Goal: Purchase product/service

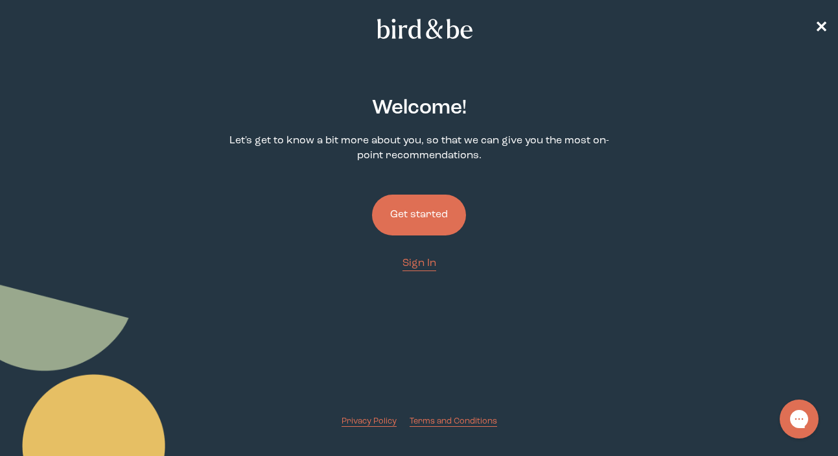
click at [436, 209] on button "Get started" at bounding box center [419, 215] width 94 height 41
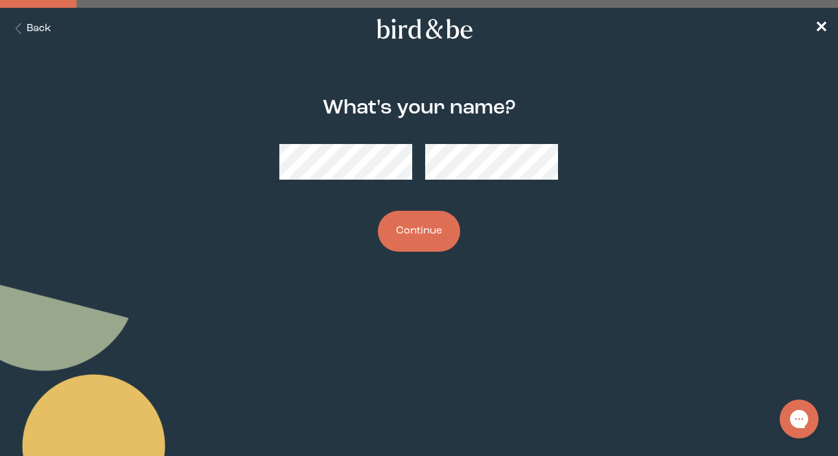
click at [427, 243] on button "Continue" at bounding box center [419, 231] width 82 height 41
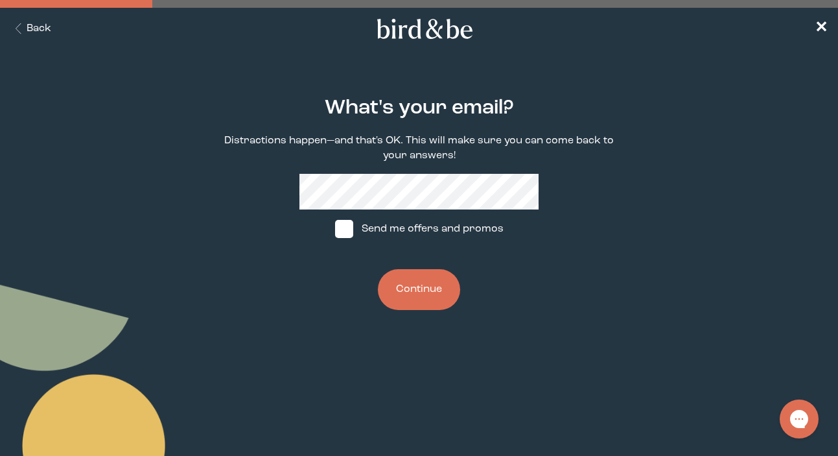
click at [420, 281] on button "Continue" at bounding box center [419, 289] width 82 height 41
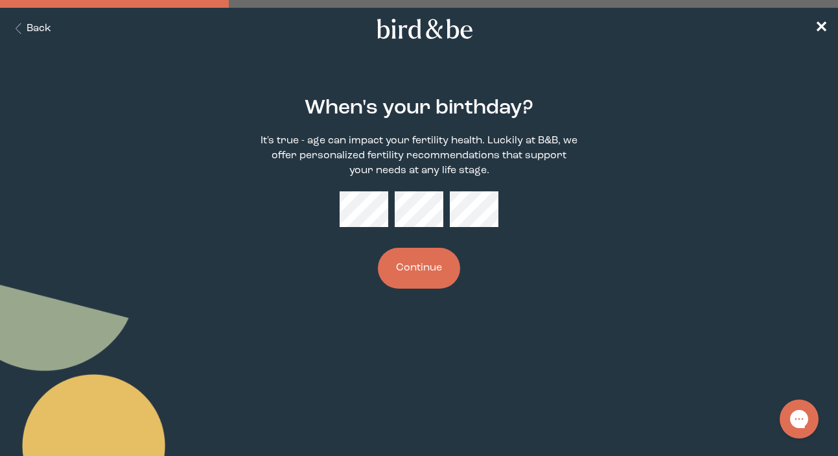
click at [429, 256] on button "Continue" at bounding box center [419, 268] width 82 height 41
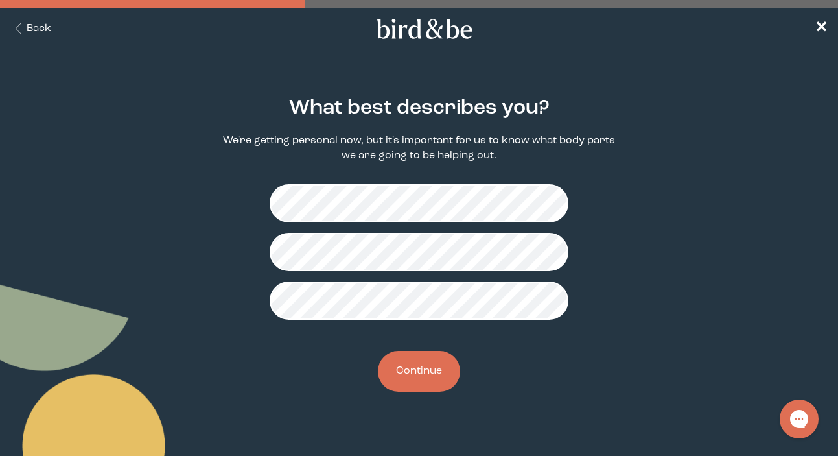
click at [417, 381] on button "Continue" at bounding box center [419, 371] width 82 height 41
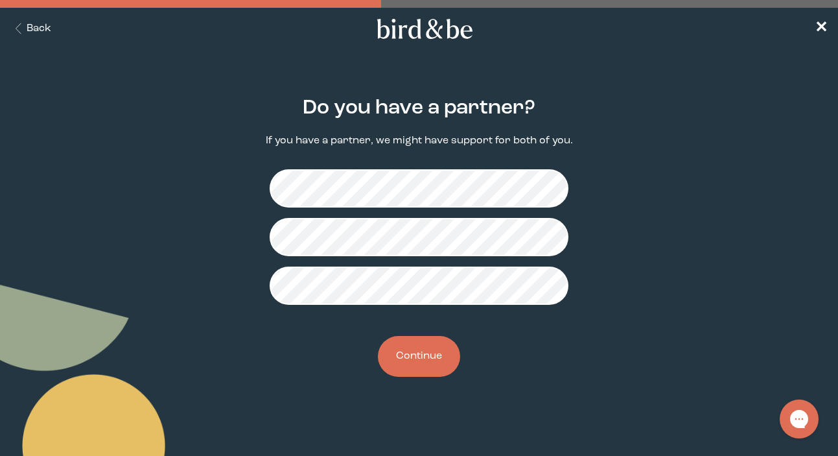
click at [422, 366] on button "Continue" at bounding box center [419, 356] width 82 height 41
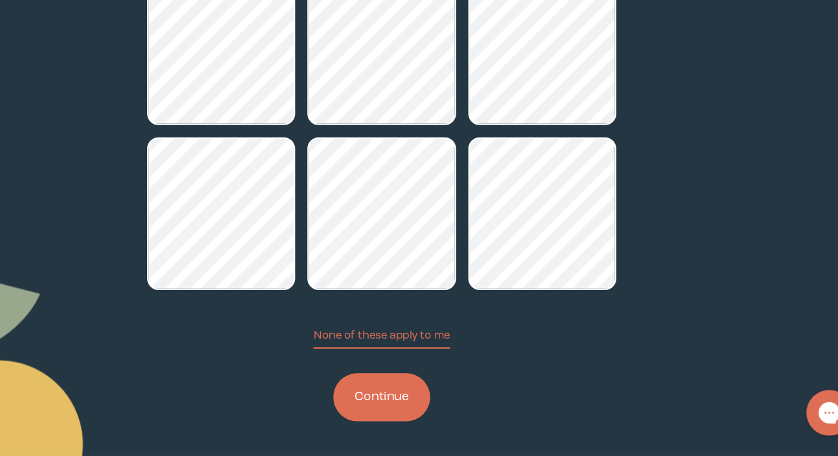
scroll to position [115, 0]
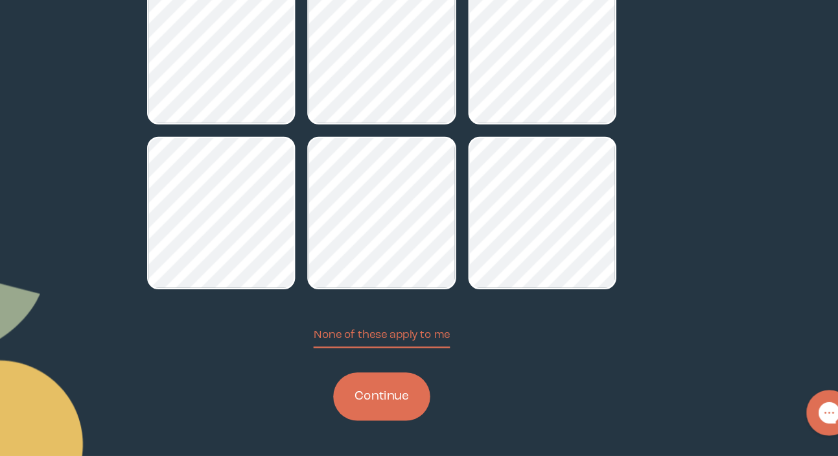
click at [442, 410] on button "Continue" at bounding box center [419, 405] width 82 height 41
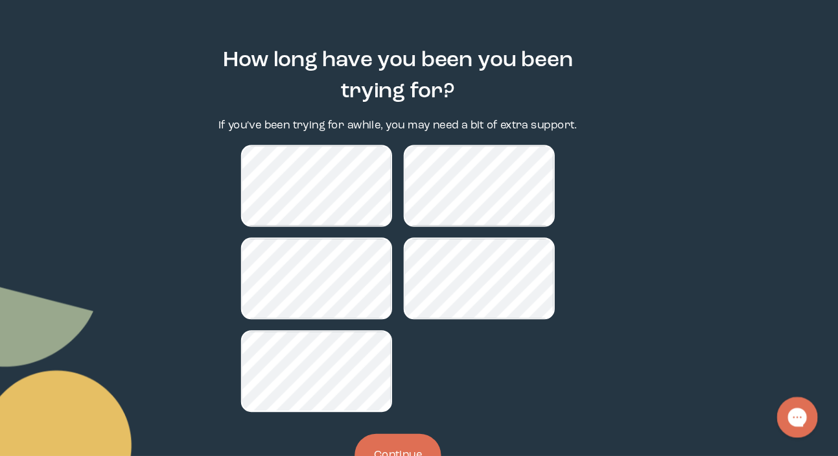
scroll to position [80, 0]
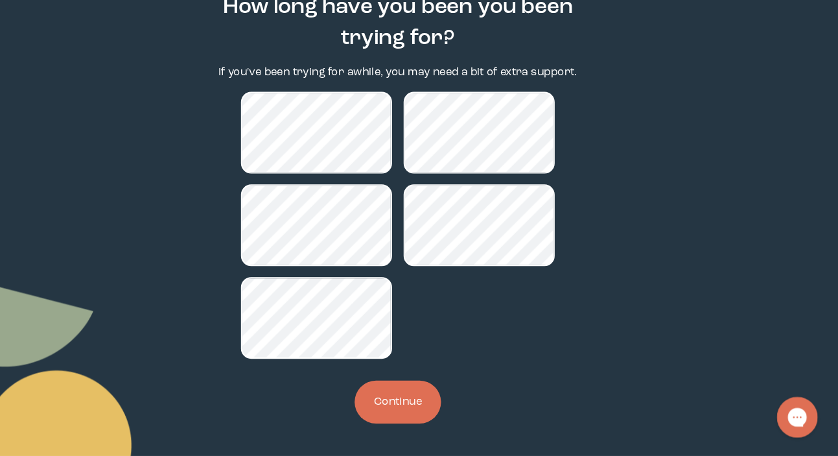
click at [418, 407] on button "Continue" at bounding box center [419, 404] width 82 height 41
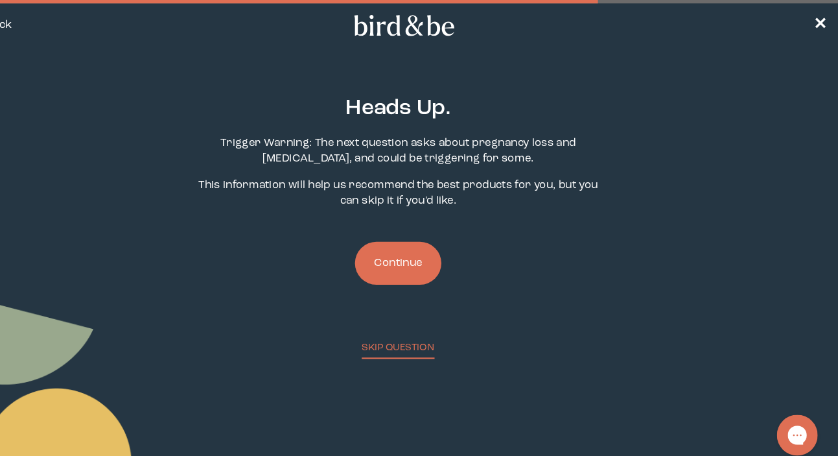
click at [430, 266] on button "Continue" at bounding box center [419, 255] width 82 height 41
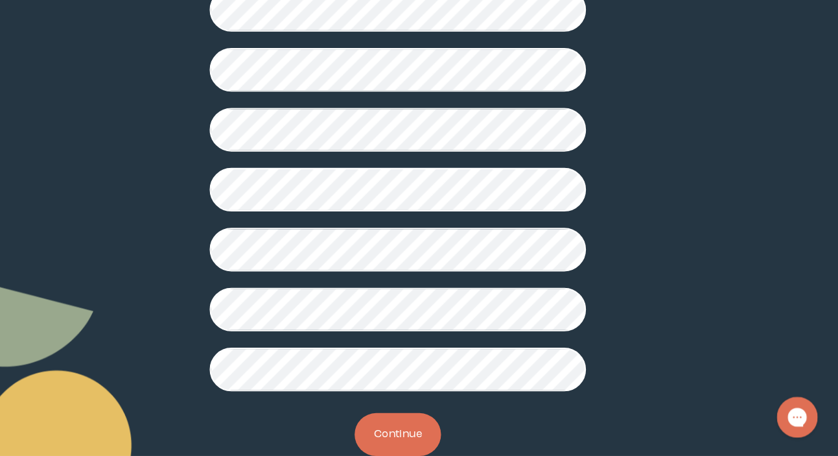
scroll to position [353, 0]
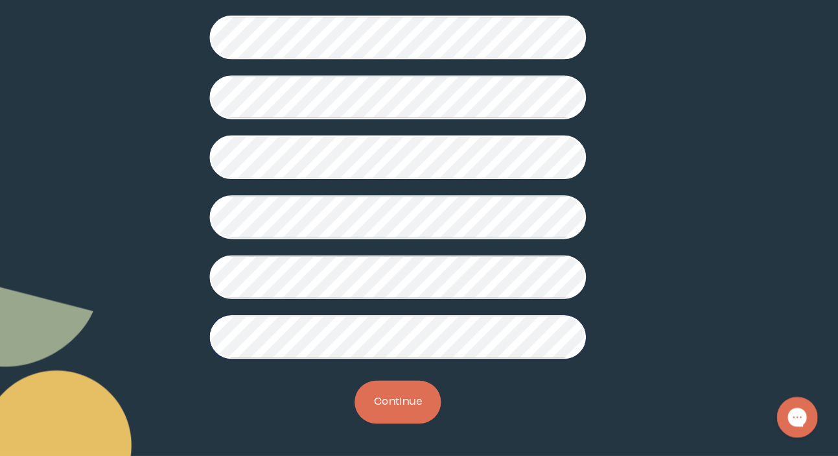
click at [404, 409] on button "Continue" at bounding box center [419, 404] width 82 height 41
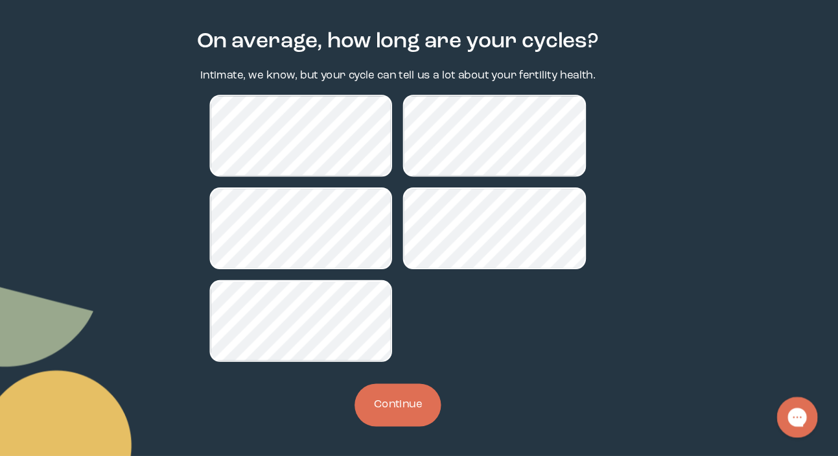
scroll to position [49, 0]
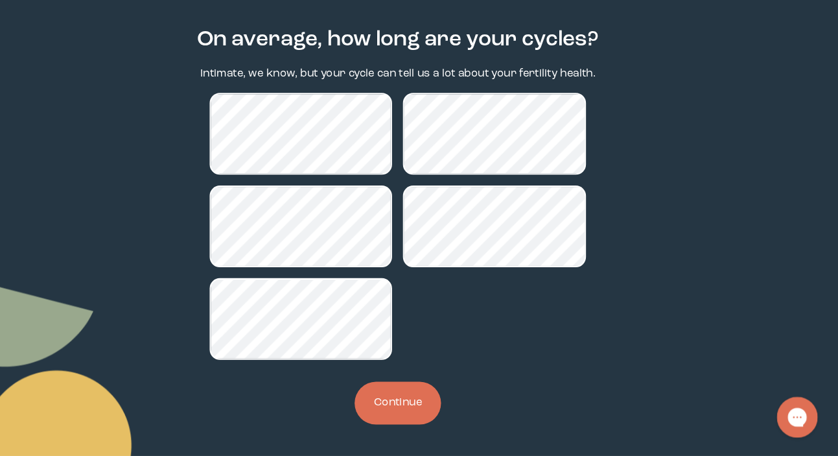
click at [428, 397] on button "Continue" at bounding box center [419, 405] width 82 height 41
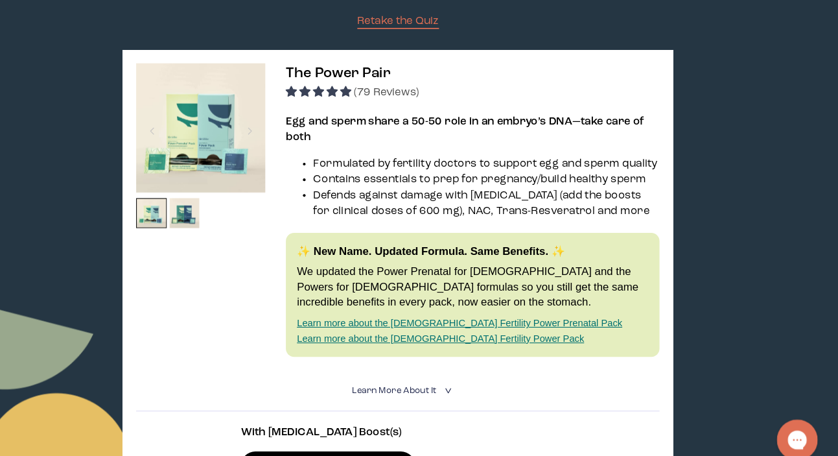
scroll to position [178, 0]
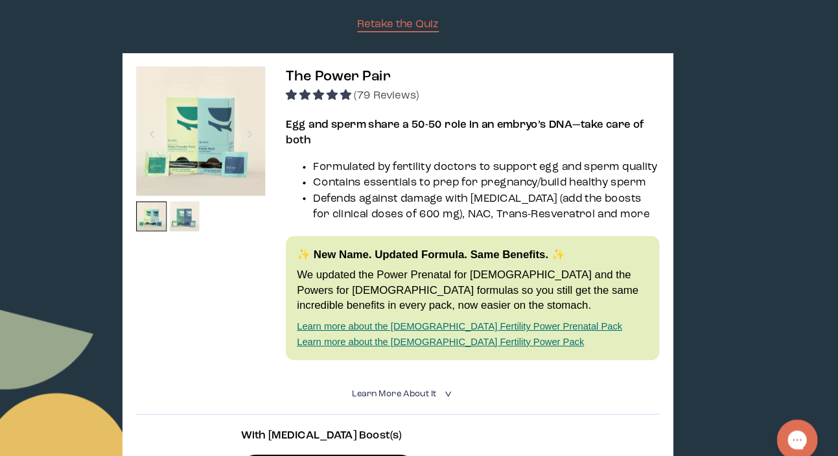
click at [215, 208] on img at bounding box center [216, 206] width 29 height 29
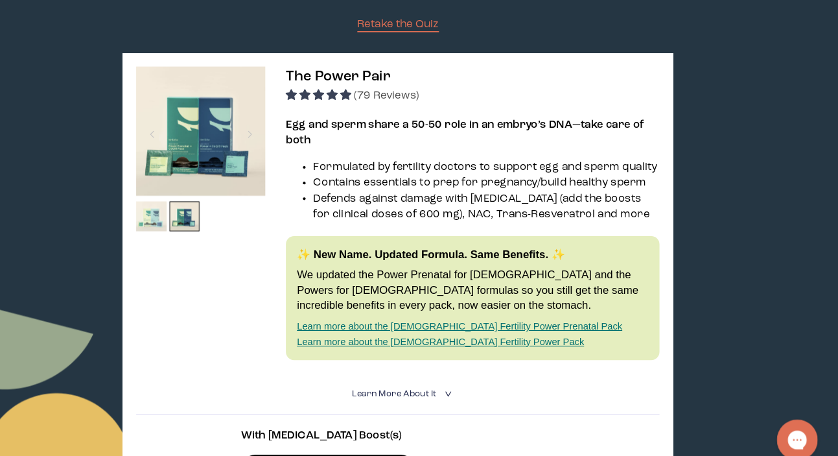
click at [191, 208] on img at bounding box center [184, 206] width 29 height 29
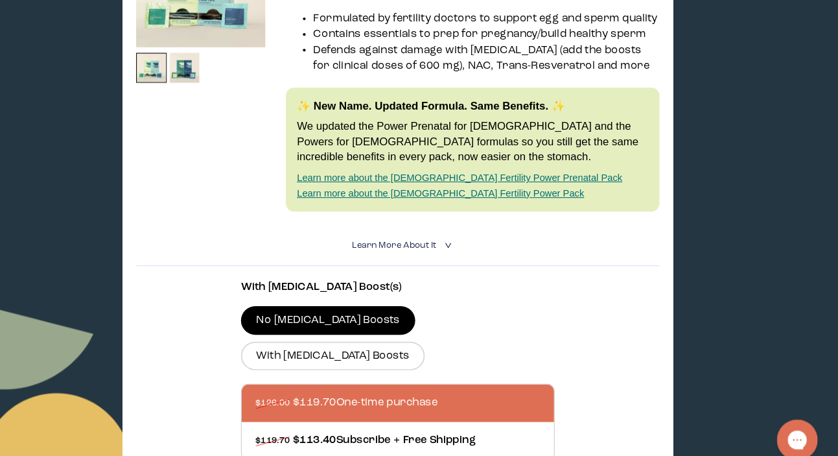
scroll to position [318, 0]
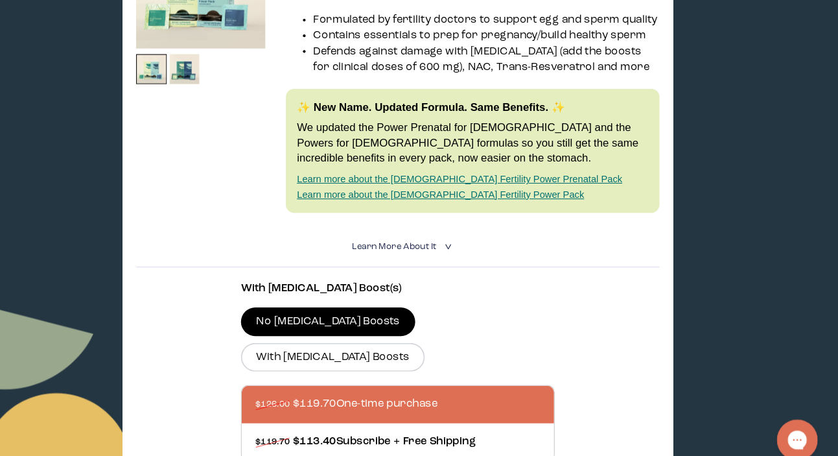
click at [462, 233] on icon "<" at bounding box center [466, 234] width 12 height 7
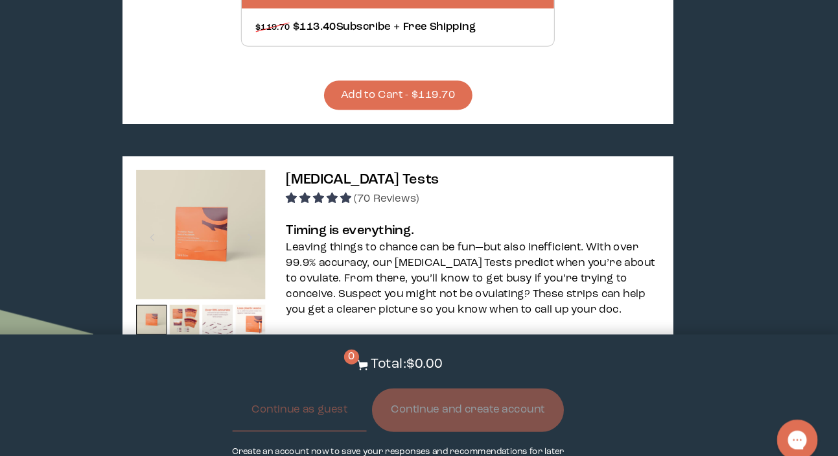
scroll to position [882, 0]
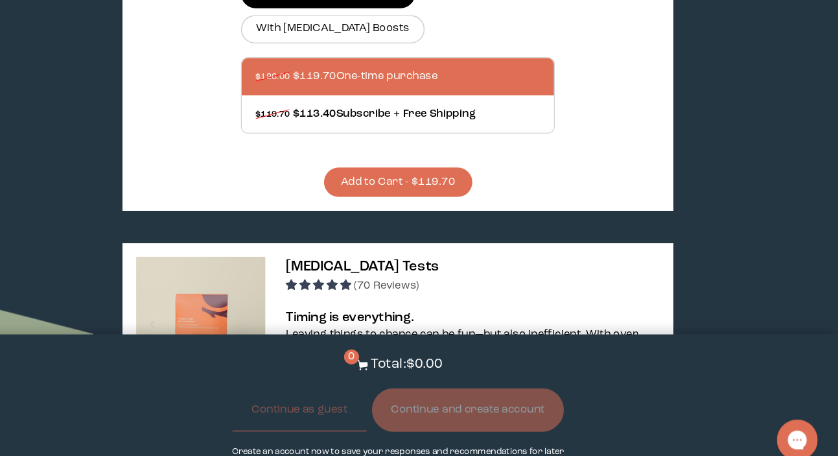
click at [431, 160] on button "Add to Cart - $119.70" at bounding box center [419, 174] width 141 height 28
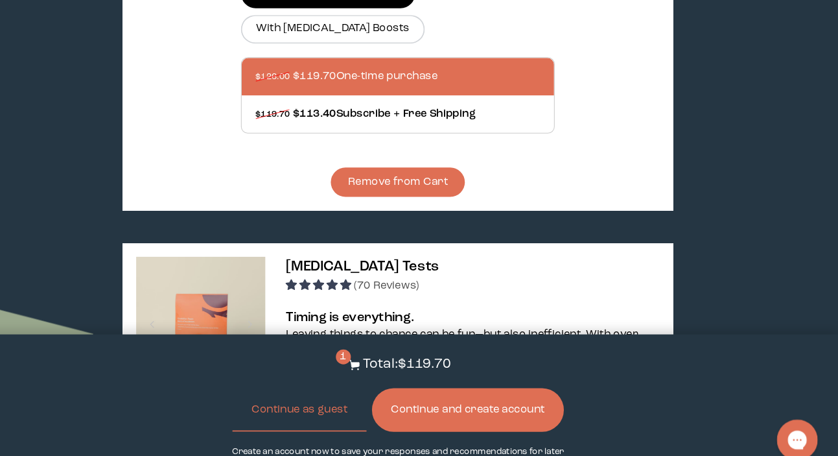
scroll to position [812, 0]
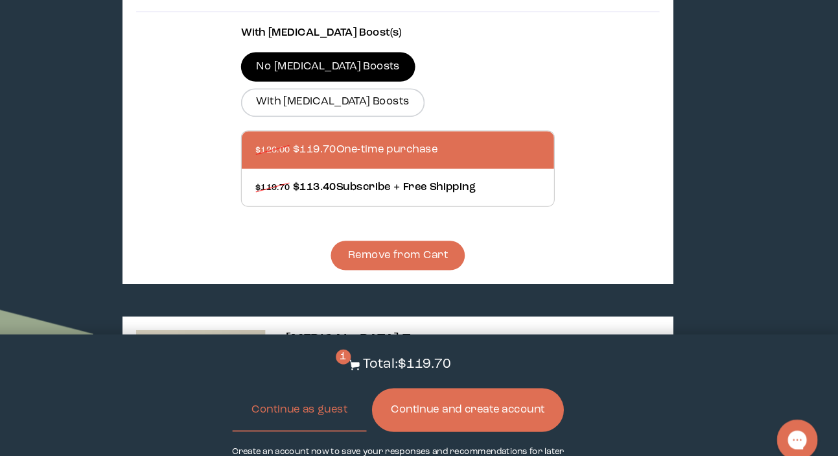
click at [432, 390] on button "Continue and create account" at bounding box center [485, 390] width 183 height 41
